Goal: Task Accomplishment & Management: Use online tool/utility

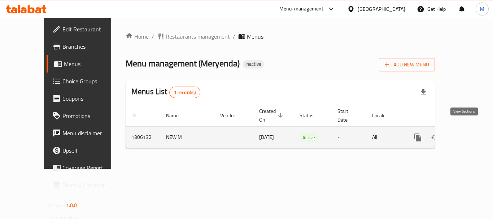
click at [466, 133] on icon "enhanced table" at bounding box center [470, 137] width 9 height 9
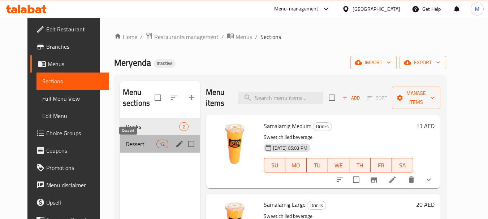
click at [126, 145] on span "Dessert" at bounding box center [141, 144] width 31 height 9
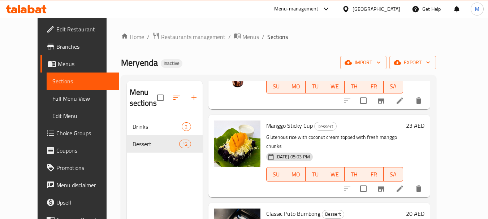
scroll to position [72, 0]
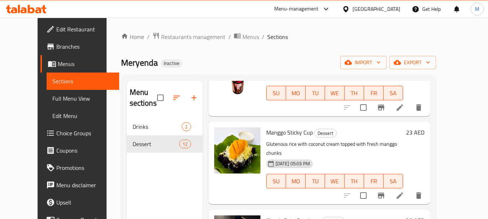
click at [271, 133] on span "Manggo Sticky Cup" at bounding box center [289, 132] width 47 height 11
click at [272, 133] on span "Manggo Sticky Cup" at bounding box center [289, 132] width 47 height 11
copy h6 "Manggo Sticky Cup"
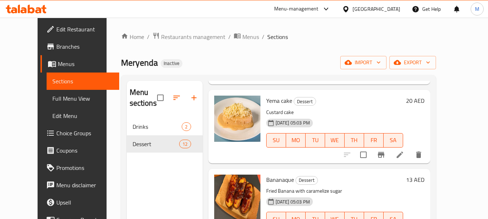
scroll to position [765, 0]
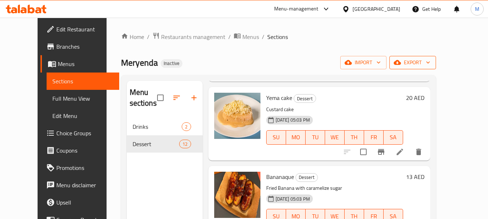
click at [430, 58] on span "export" at bounding box center [412, 62] width 35 height 9
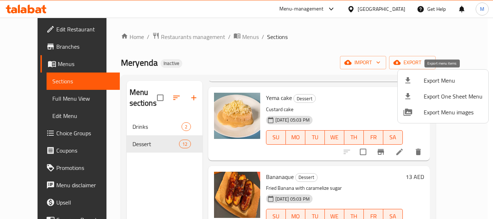
click at [449, 75] on li "Export Menu" at bounding box center [443, 81] width 91 height 16
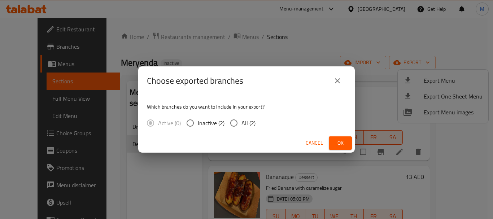
click at [255, 121] on div "Active (0) Inactive (2) All (2)" at bounding box center [204, 122] width 114 height 15
click at [251, 124] on span "All (2)" at bounding box center [248, 123] width 14 height 9
click at [241, 124] on input "All (2)" at bounding box center [233, 122] width 15 height 15
radio input "true"
drag, startPoint x: 345, startPoint y: 142, endPoint x: 368, endPoint y: 3, distance: 140.4
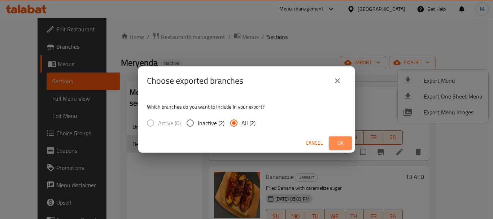
click at [345, 141] on span "Ok" at bounding box center [341, 143] width 12 height 9
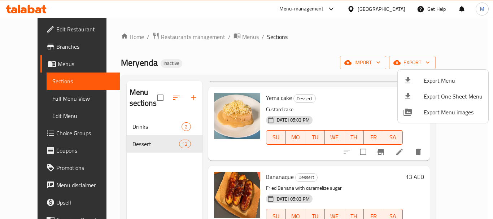
click at [31, 31] on div at bounding box center [246, 109] width 493 height 219
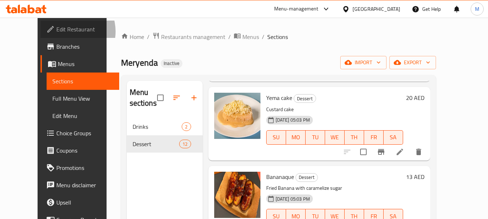
click at [56, 31] on span "Edit Restaurant" at bounding box center [84, 29] width 57 height 9
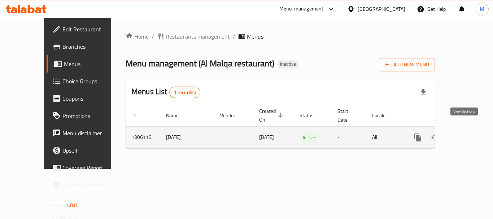
click at [467, 133] on icon "enhanced table" at bounding box center [470, 137] width 9 height 9
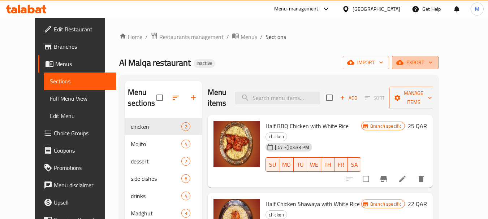
click at [432, 66] on span "export" at bounding box center [414, 62] width 35 height 9
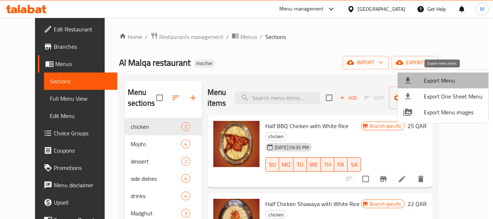
click at [447, 82] on span "Export Menu" at bounding box center [453, 80] width 59 height 9
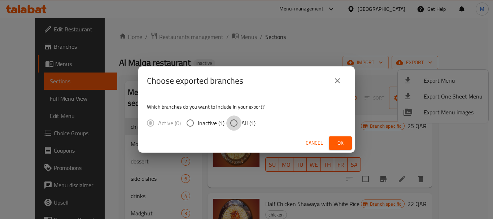
click at [237, 127] on input "All (1)" at bounding box center [233, 122] width 15 height 15
radio input "true"
click at [344, 146] on span "Ok" at bounding box center [341, 143] width 12 height 9
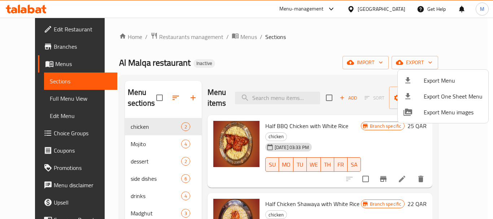
drag, startPoint x: 276, startPoint y: 72, endPoint x: 240, endPoint y: 147, distance: 83.0
click at [276, 72] on div at bounding box center [246, 109] width 493 height 219
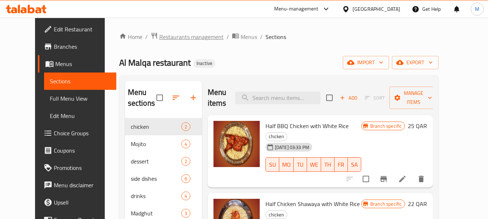
click at [159, 37] on span "Restaurants management" at bounding box center [191, 36] width 64 height 9
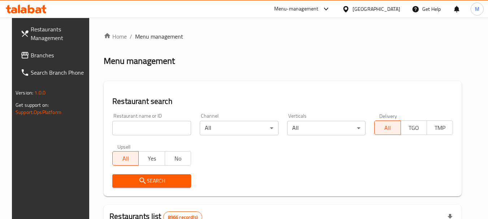
click at [389, 6] on div "[GEOGRAPHIC_DATA]" at bounding box center [376, 9] width 48 height 8
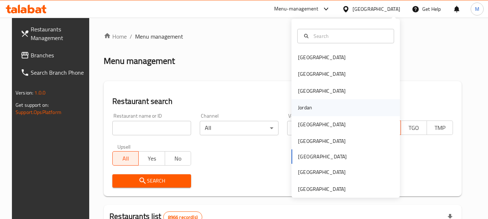
click at [308, 111] on div "Jordan" at bounding box center [305, 107] width 26 height 17
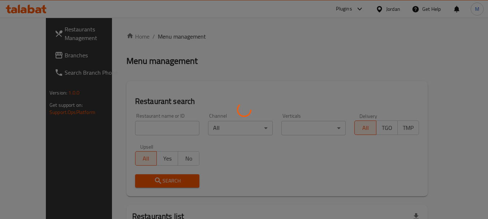
click at [378, 9] on div at bounding box center [244, 109] width 488 height 219
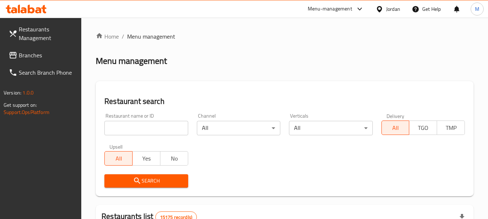
click at [389, 10] on div "Jordan" at bounding box center [393, 9] width 14 height 8
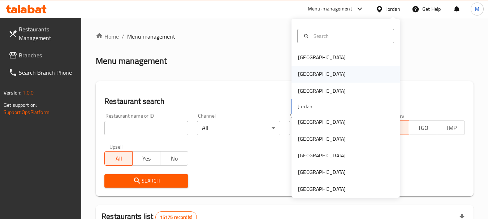
click at [310, 76] on div "[GEOGRAPHIC_DATA]" at bounding box center [321, 74] width 59 height 17
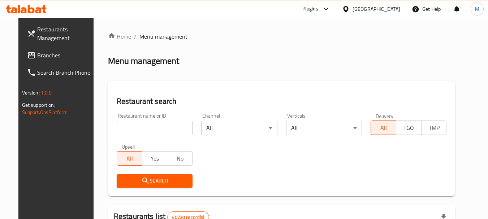
click at [27, 51] on icon at bounding box center [31, 55] width 9 height 9
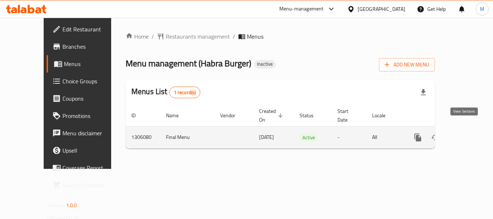
click at [467, 133] on icon "enhanced table" at bounding box center [470, 137] width 9 height 9
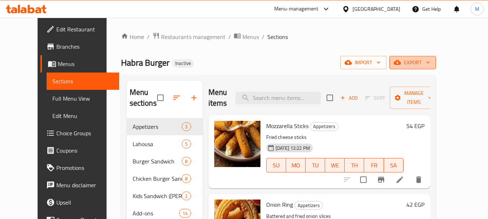
click at [430, 61] on span "export" at bounding box center [412, 62] width 35 height 9
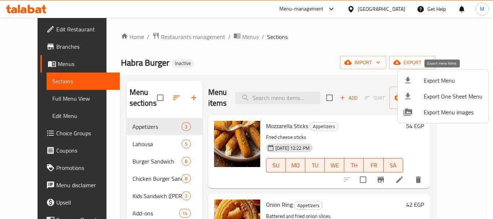
click at [441, 79] on span "Export Menu" at bounding box center [453, 80] width 59 height 9
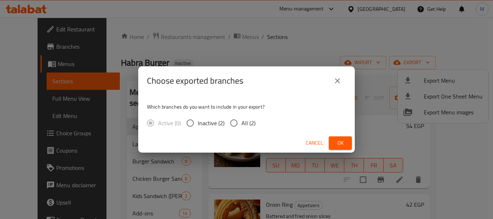
click at [231, 120] on input "All (2)" at bounding box center [233, 122] width 15 height 15
radio input "true"
drag, startPoint x: 339, startPoint y: 141, endPoint x: 292, endPoint y: 173, distance: 56.4
click at [337, 141] on span "Ok" at bounding box center [341, 143] width 12 height 9
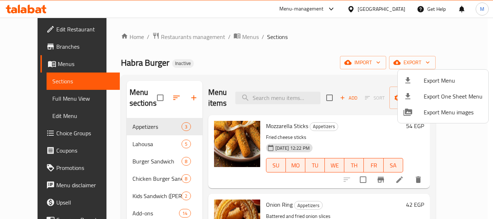
click at [284, 131] on div at bounding box center [246, 109] width 493 height 219
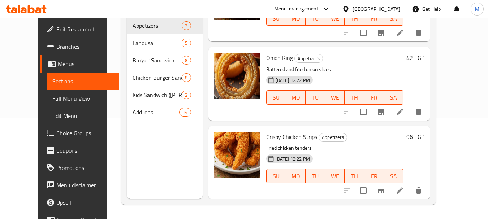
scroll to position [46, 0]
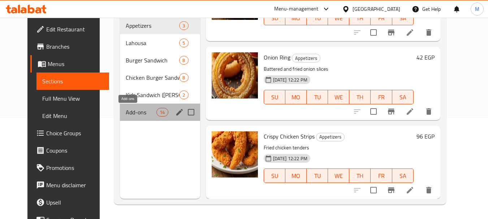
click at [126, 110] on span "Add-ons" at bounding box center [141, 112] width 31 height 9
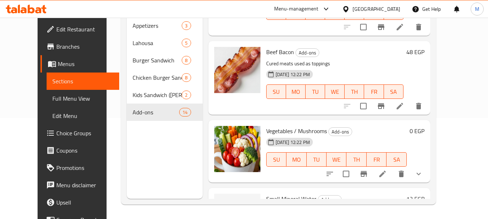
scroll to position [806, 0]
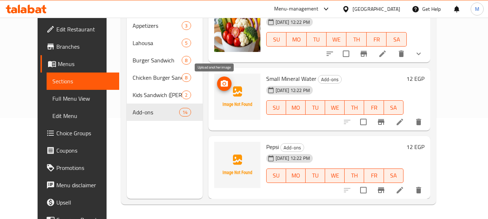
click at [220, 80] on icon "upload picture" at bounding box center [224, 83] width 9 height 9
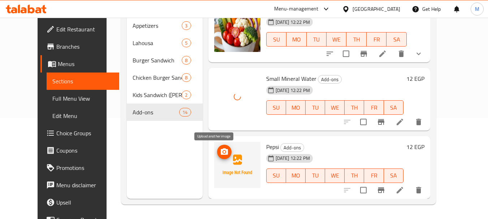
click at [221, 149] on icon "upload picture" at bounding box center [224, 151] width 7 height 6
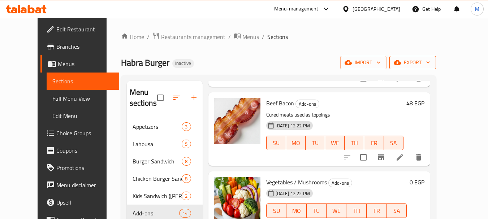
scroll to position [589, 0]
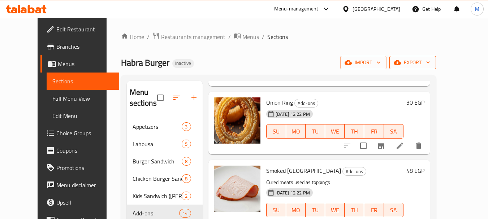
click at [430, 63] on span "export" at bounding box center [412, 62] width 35 height 9
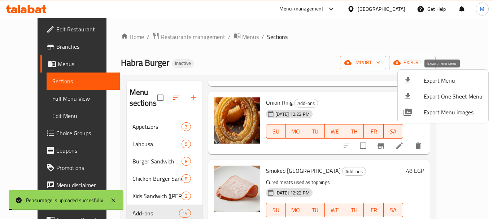
click at [432, 80] on span "Export Menu" at bounding box center [453, 80] width 59 height 9
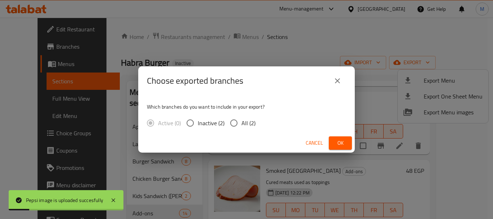
click at [243, 123] on span "All (2)" at bounding box center [248, 123] width 14 height 9
click at [241, 123] on input "All (2)" at bounding box center [233, 122] width 15 height 15
radio input "true"
click at [317, 143] on span "Cancel" at bounding box center [314, 143] width 17 height 9
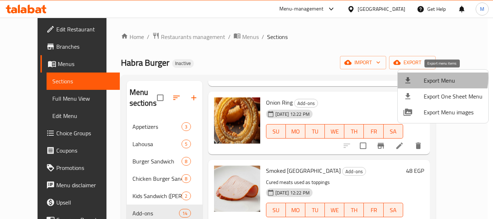
click at [430, 78] on span "Export Menu" at bounding box center [453, 80] width 59 height 9
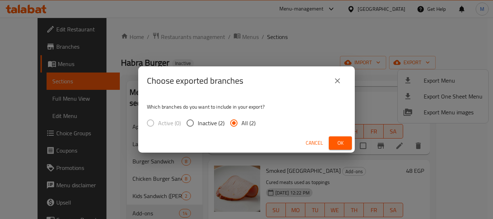
drag, startPoint x: 239, startPoint y: 124, endPoint x: 309, endPoint y: 145, distance: 73.0
click at [240, 124] on input "All (2)" at bounding box center [233, 122] width 15 height 15
click at [340, 142] on span "Ok" at bounding box center [341, 143] width 12 height 9
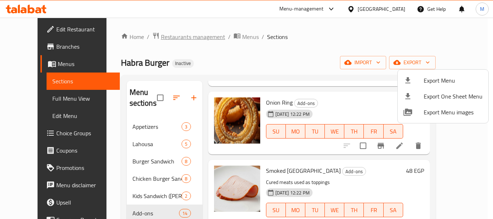
click at [165, 40] on div at bounding box center [246, 109] width 493 height 219
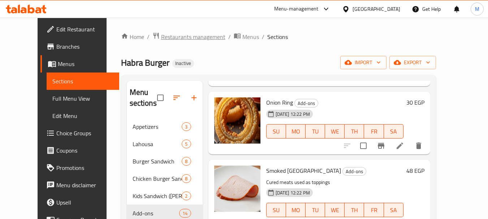
click at [165, 37] on span "Restaurants management" at bounding box center [193, 36] width 64 height 9
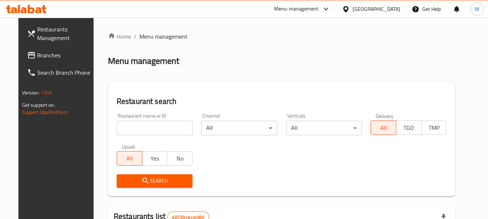
click at [349, 9] on icon at bounding box center [346, 9] width 8 height 8
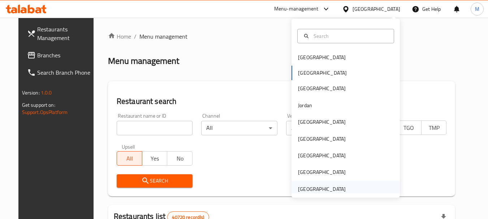
drag, startPoint x: 340, startPoint y: 191, endPoint x: 336, endPoint y: 185, distance: 7.2
click at [336, 185] on div "United Arab Emirates" at bounding box center [321, 189] width 59 height 17
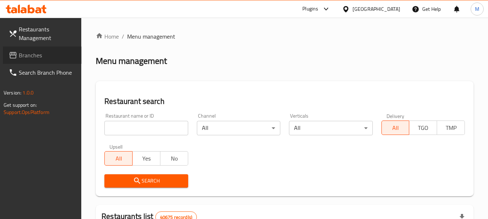
click at [25, 48] on link "Branches" at bounding box center [42, 55] width 79 height 17
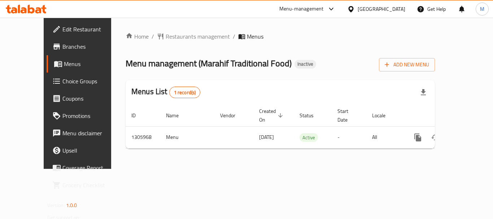
click at [62, 47] on span "Branches" at bounding box center [91, 46] width 58 height 9
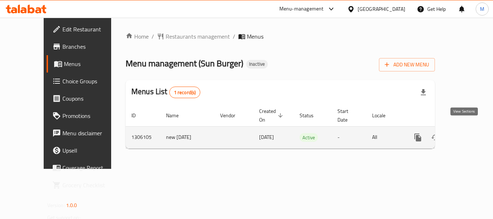
click at [468, 133] on icon "enhanced table" at bounding box center [470, 137] width 9 height 9
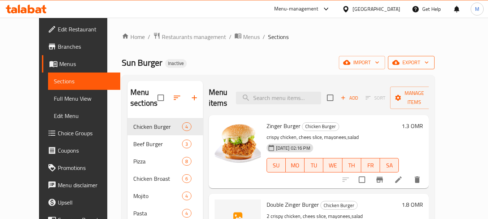
click at [430, 62] on icon "button" at bounding box center [426, 62] width 7 height 7
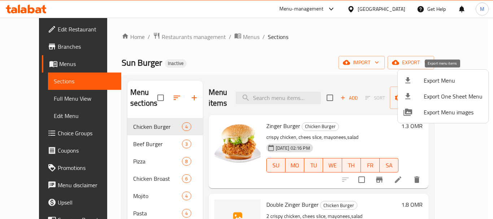
click at [451, 77] on span "Export Menu" at bounding box center [453, 80] width 59 height 9
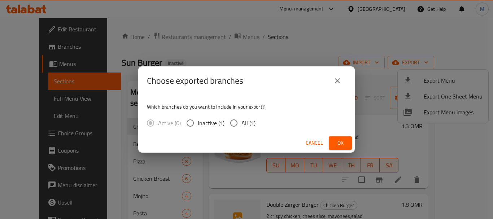
click at [248, 125] on span "All (1)" at bounding box center [248, 123] width 14 height 9
click at [241, 125] on input "All (1)" at bounding box center [233, 122] width 15 height 15
radio input "true"
click at [351, 143] on button "Ok" at bounding box center [340, 142] width 23 height 13
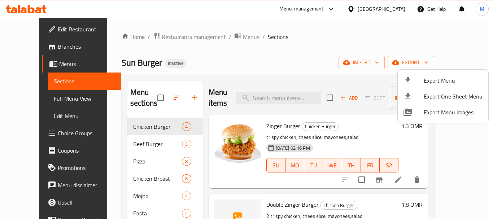
click at [386, 10] on div at bounding box center [246, 109] width 493 height 219
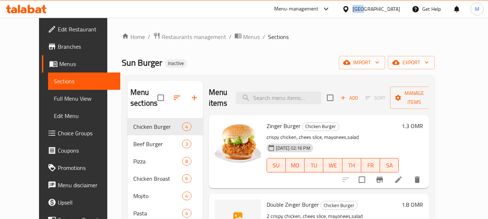
click at [352, 10] on div at bounding box center [347, 9] width 10 height 8
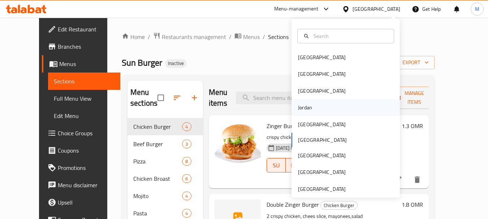
click at [309, 110] on div "Jordan" at bounding box center [305, 107] width 26 height 17
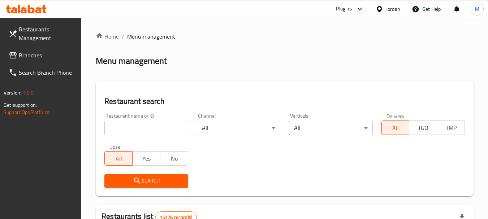
click at [158, 130] on input "search" at bounding box center [145, 128] width 83 height 14
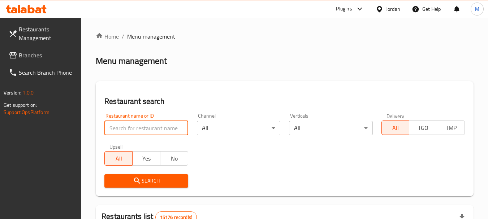
paste input "كص سماش"
type input "كص سماش"
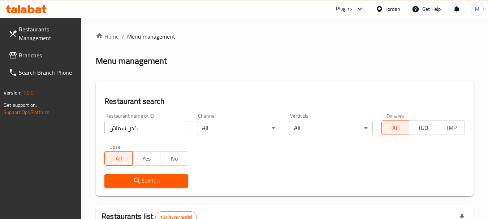
click at [157, 178] on span "Search" at bounding box center [146, 180] width 72 height 9
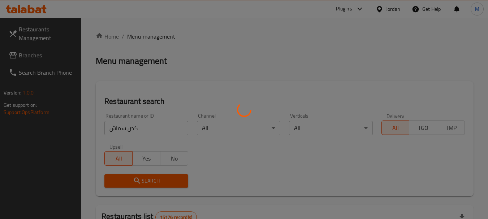
click at [157, 178] on div at bounding box center [244, 109] width 488 height 219
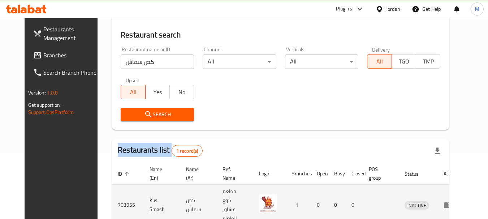
scroll to position [61, 0]
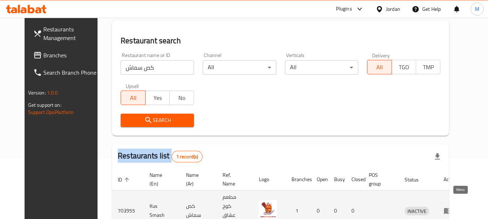
click at [452, 206] on icon "enhanced table" at bounding box center [447, 210] width 9 height 9
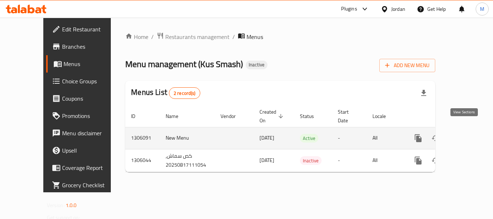
click at [466, 134] on icon "enhanced table" at bounding box center [470, 138] width 9 height 9
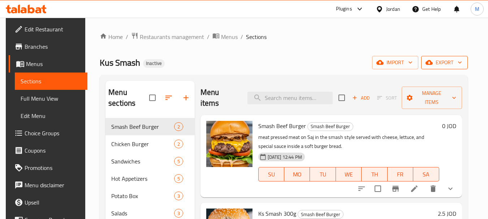
click at [463, 61] on icon "button" at bounding box center [459, 62] width 7 height 7
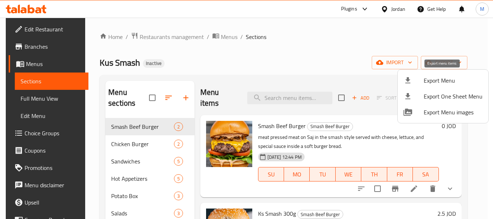
click at [453, 73] on li "Export Menu" at bounding box center [443, 81] width 91 height 16
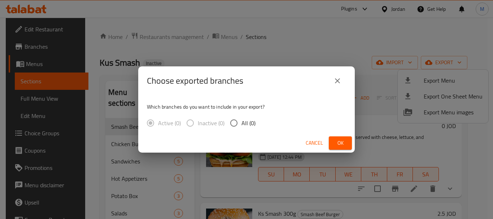
click at [244, 122] on span "All (0)" at bounding box center [248, 123] width 14 height 9
click at [241, 122] on input "All (0)" at bounding box center [233, 122] width 15 height 15
radio input "true"
click at [315, 145] on span "Cancel" at bounding box center [314, 143] width 17 height 9
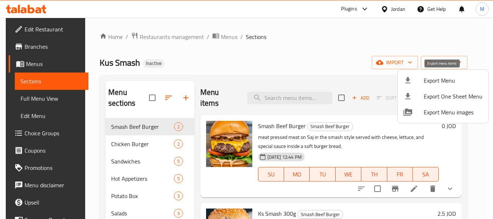
click at [430, 80] on span "Export Menu" at bounding box center [453, 80] width 59 height 9
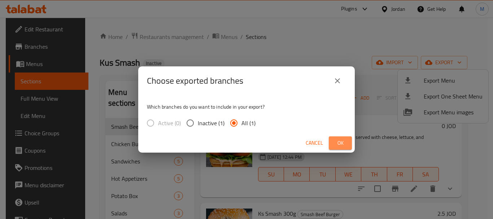
click at [345, 141] on span "Ok" at bounding box center [341, 143] width 12 height 9
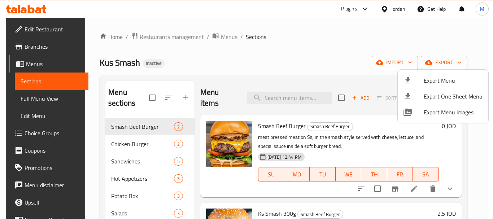
click at [234, 66] on div at bounding box center [246, 109] width 493 height 219
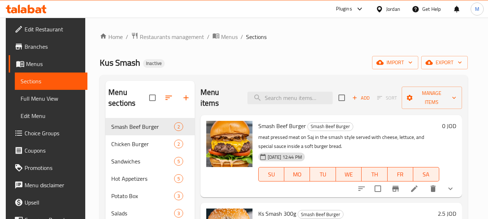
click at [120, 61] on span "Kus Smash" at bounding box center [120, 62] width 40 height 16
copy span "Kus Smash"
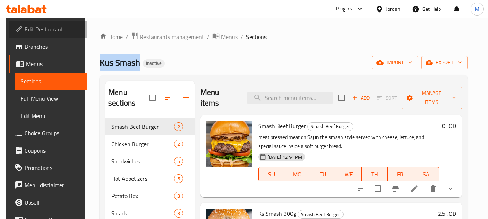
click at [44, 30] on span "Edit Restaurant" at bounding box center [53, 29] width 57 height 9
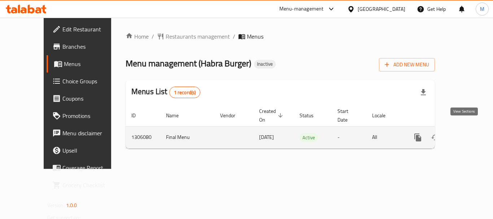
click at [466, 133] on icon "enhanced table" at bounding box center [470, 137] width 9 height 9
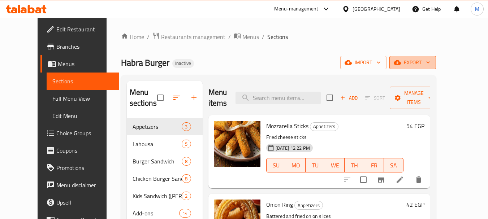
click at [436, 57] on button "export" at bounding box center [412, 62] width 47 height 13
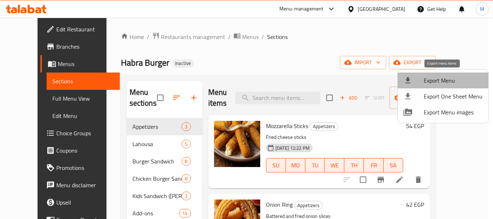
click at [447, 75] on li "Export Menu" at bounding box center [443, 81] width 91 height 16
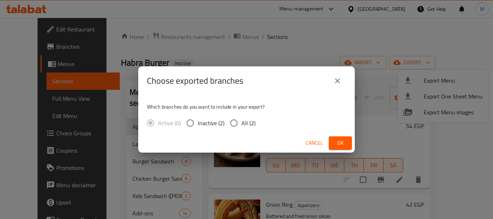
click at [243, 126] on span "All (2)" at bounding box center [248, 123] width 14 height 9
click at [241, 126] on input "All (2)" at bounding box center [233, 122] width 15 height 15
radio input "true"
click at [336, 141] on span "Ok" at bounding box center [341, 143] width 12 height 9
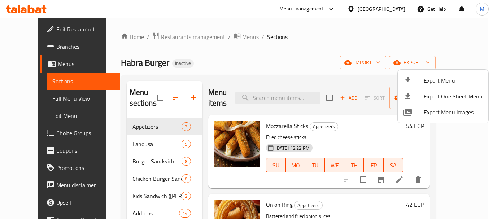
click at [166, 38] on div at bounding box center [246, 109] width 493 height 219
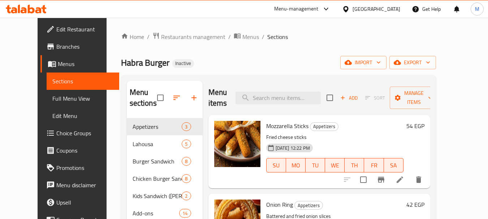
click at [166, 38] on span "Restaurants management" at bounding box center [193, 36] width 64 height 9
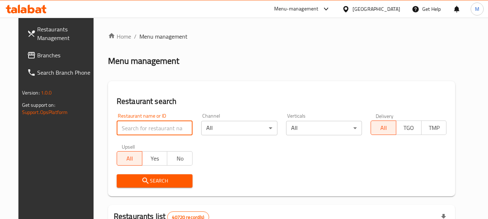
click at [153, 130] on input "search" at bounding box center [155, 128] width 76 height 14
paste input "ORIENTAL"
type input "ORIENTAL"
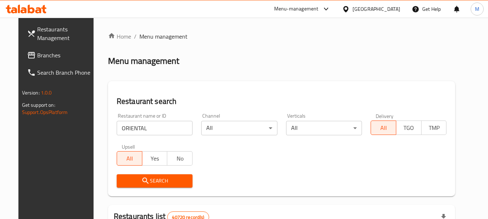
click at [140, 186] on button "Search" at bounding box center [155, 180] width 76 height 13
click at [140, 186] on div at bounding box center [244, 109] width 488 height 219
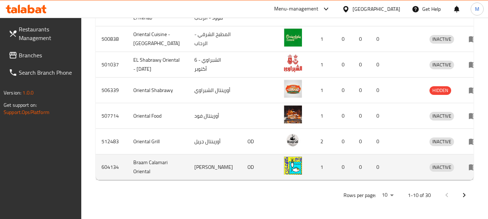
scroll to position [346, 0]
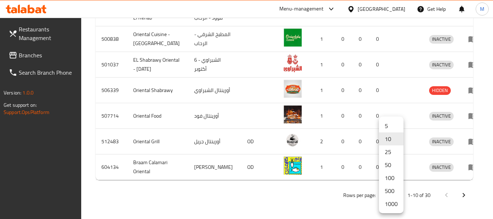
click at [390, 202] on li "1000" at bounding box center [391, 203] width 25 height 13
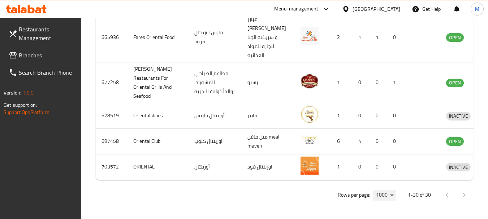
scroll to position [968, 0]
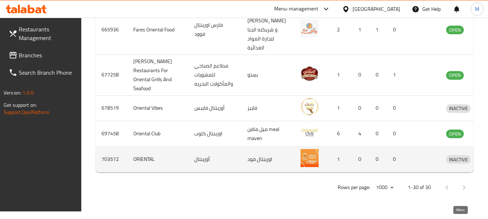
click at [485, 163] on icon "enhanced table" at bounding box center [489, 160] width 8 height 6
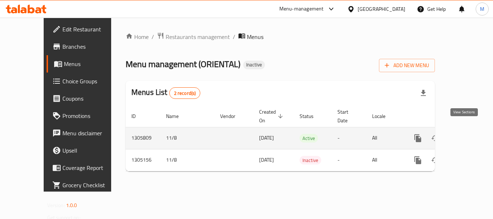
click at [466, 134] on icon "enhanced table" at bounding box center [470, 138] width 9 height 9
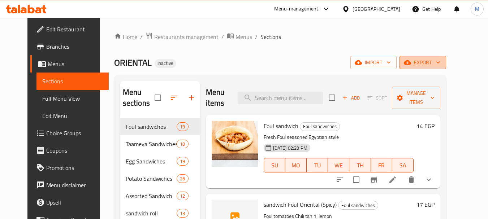
click at [441, 62] on icon "button" at bounding box center [437, 62] width 7 height 7
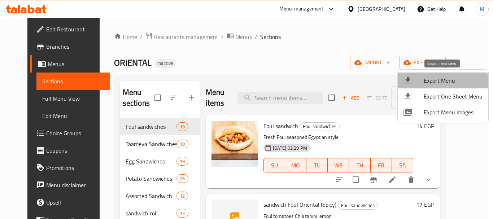
click at [432, 82] on span "Export Menu" at bounding box center [453, 80] width 59 height 9
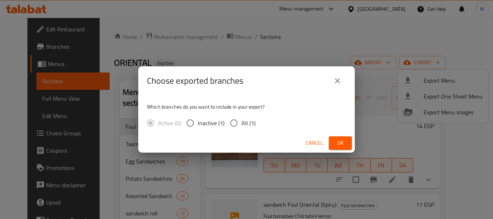
click at [246, 127] on span "All (1)" at bounding box center [248, 123] width 14 height 9
click at [241, 128] on input "All (1)" at bounding box center [233, 122] width 15 height 15
radio input "true"
drag, startPoint x: 344, startPoint y: 142, endPoint x: 77, endPoint y: 91, distance: 272.6
click at [344, 142] on span "Ok" at bounding box center [341, 143] width 12 height 9
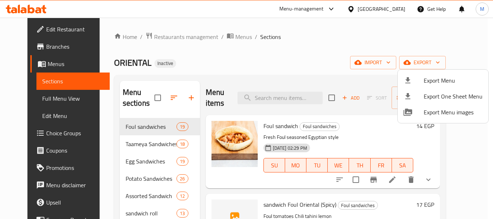
click at [36, 31] on div at bounding box center [246, 109] width 493 height 219
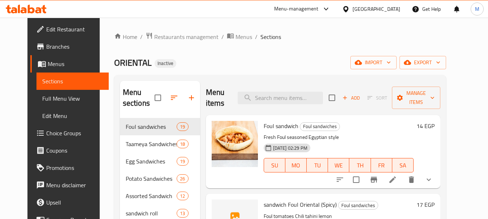
click at [46, 31] on span "Edit Restaurant" at bounding box center [74, 29] width 57 height 9
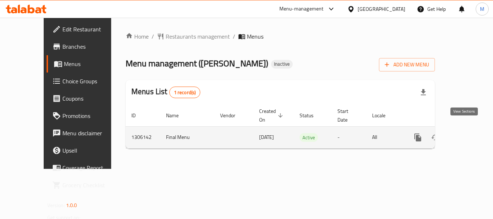
click at [466, 133] on icon "enhanced table" at bounding box center [470, 137] width 9 height 9
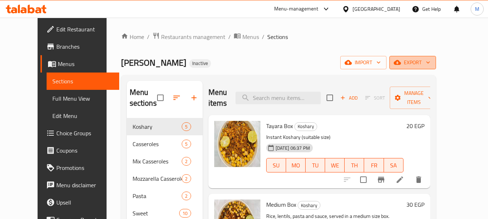
click at [430, 65] on span "export" at bounding box center [412, 62] width 35 height 9
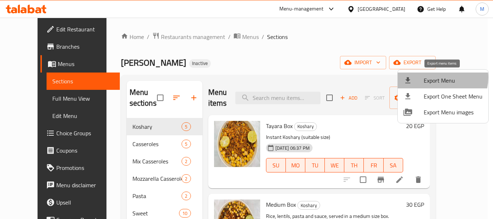
click at [438, 78] on span "Export Menu" at bounding box center [453, 80] width 59 height 9
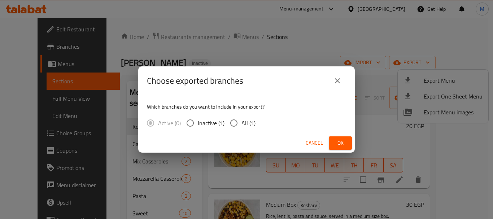
click at [251, 121] on span "All (1)" at bounding box center [248, 123] width 14 height 9
drag, startPoint x: 234, startPoint y: 122, endPoint x: 313, endPoint y: 151, distance: 83.3
click at [235, 122] on input "All (1)" at bounding box center [233, 122] width 15 height 15
radio input "true"
click at [340, 147] on span "Ok" at bounding box center [341, 143] width 12 height 9
